Goal: Transaction & Acquisition: Purchase product/service

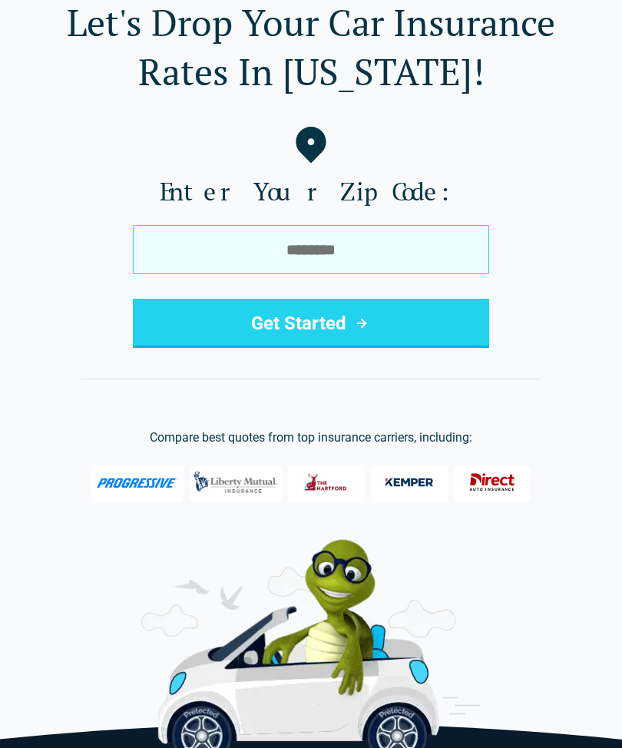
click at [359, 253] on input "tel" at bounding box center [311, 249] width 356 height 49
type input "*****"
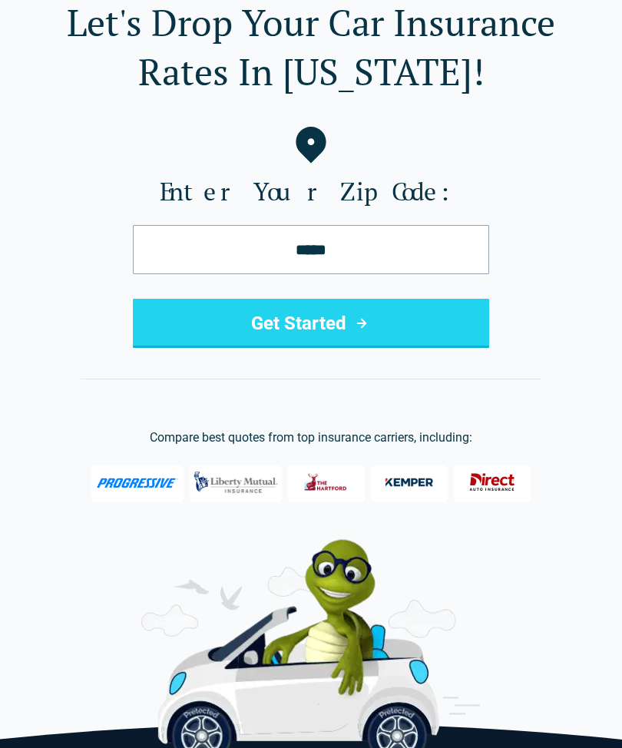
click at [364, 325] on icon "submit" at bounding box center [361, 323] width 9 height 9
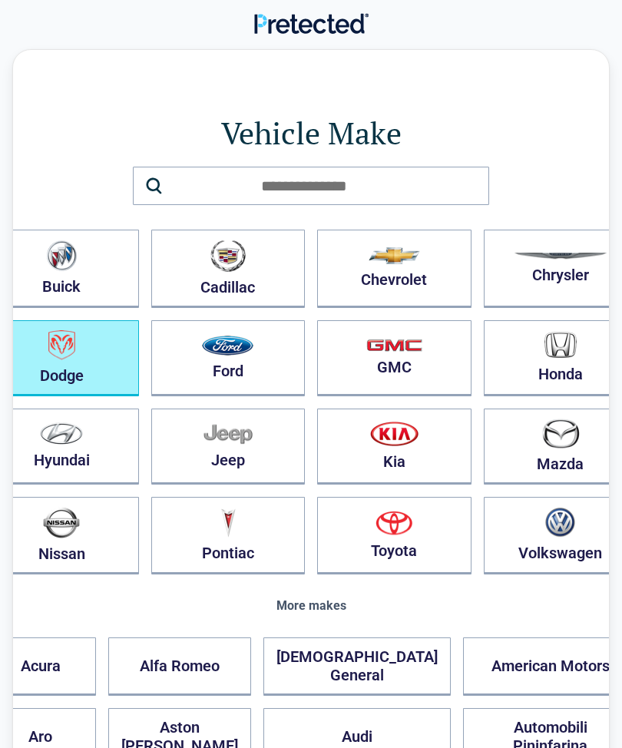
click at [75, 358] on img "button" at bounding box center [61, 345] width 27 height 30
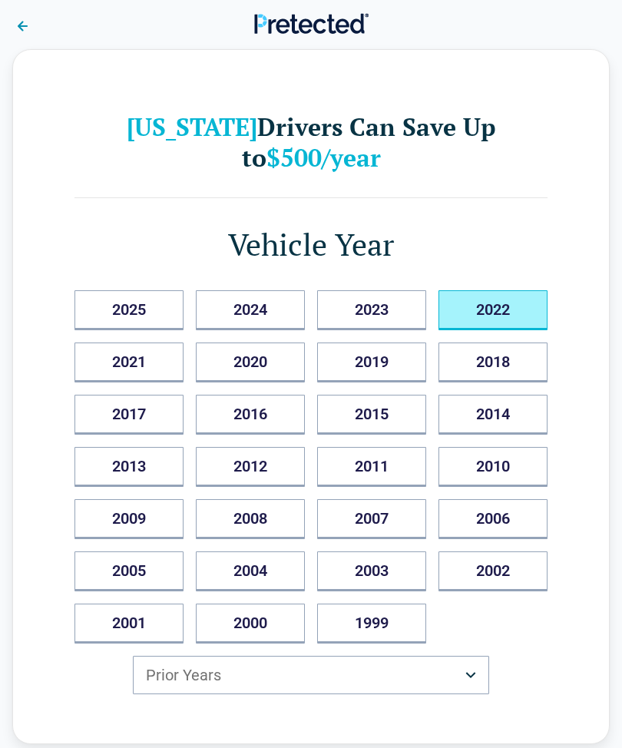
click at [501, 290] on button "2022" at bounding box center [492, 310] width 109 height 40
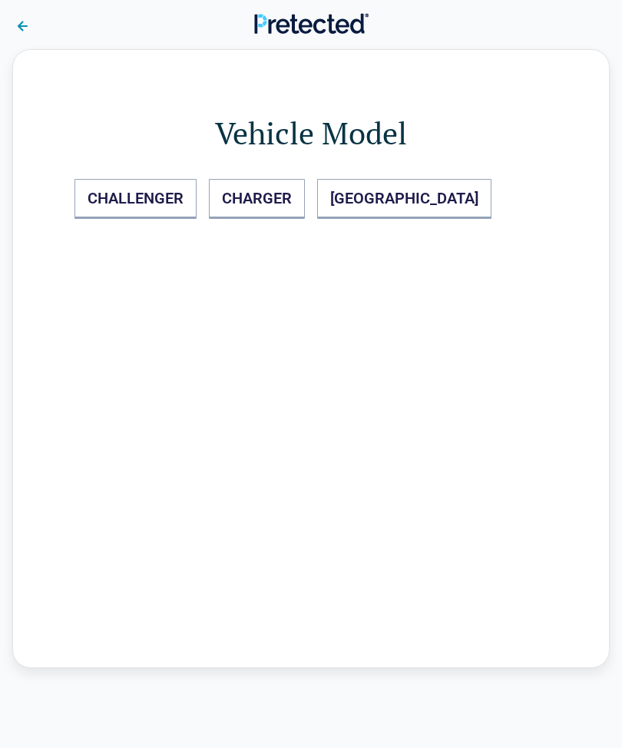
click at [332, 379] on div "Back Vehicle Model CHALLENGER CHARGER DURANGO" at bounding box center [310, 358] width 597 height 619
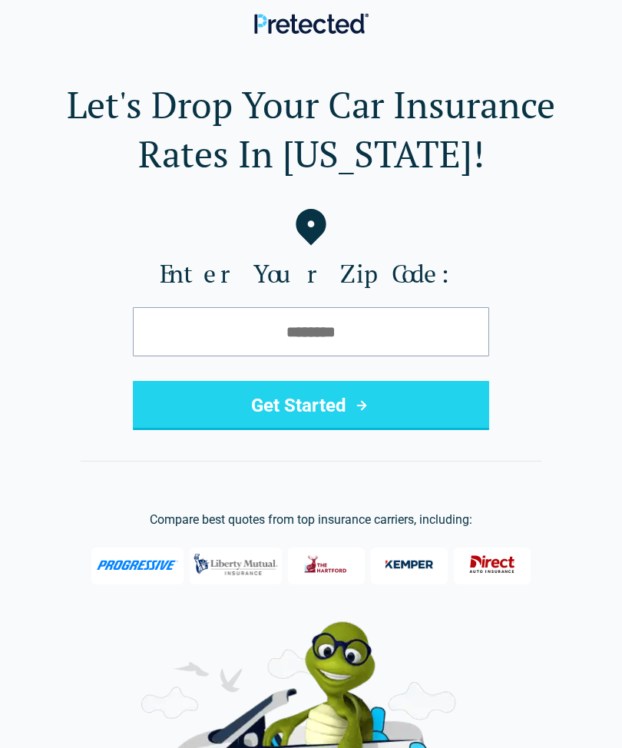
click at [448, 412] on button "Get Started" at bounding box center [311, 405] width 356 height 49
